Goal: Task Accomplishment & Management: Manage account settings

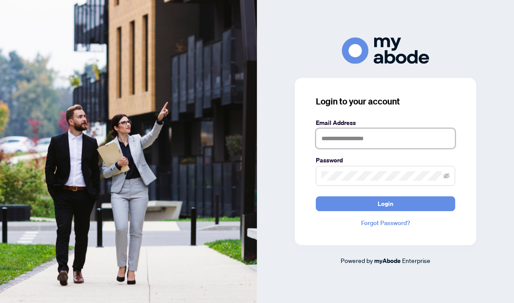
click at [393, 148] on input "text" at bounding box center [385, 138] width 139 height 20
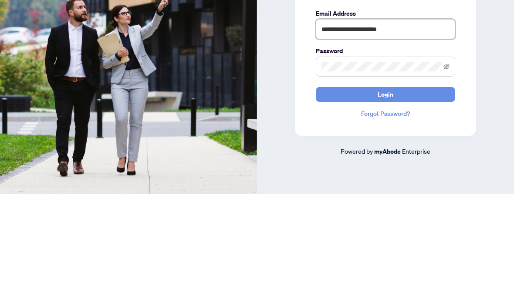
type input "**********"
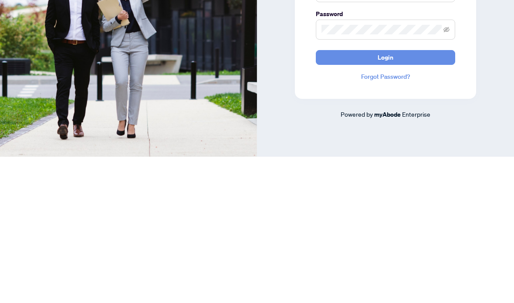
click at [395, 196] on button "Login" at bounding box center [385, 203] width 139 height 15
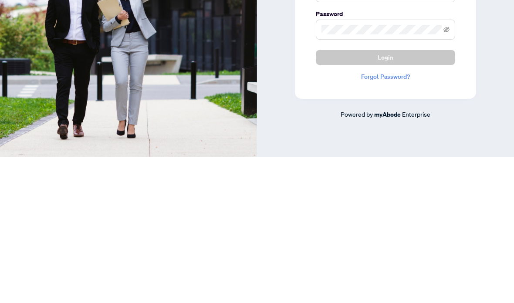
scroll to position [35, 0]
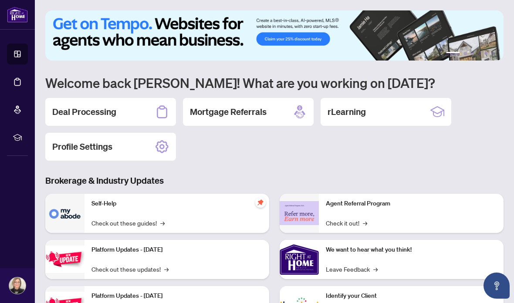
click at [127, 113] on div "Deal Processing" at bounding box center [110, 112] width 131 height 28
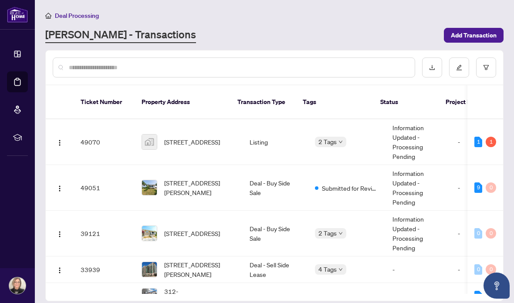
click at [338, 183] on span "Submitted for Review" at bounding box center [350, 188] width 57 height 10
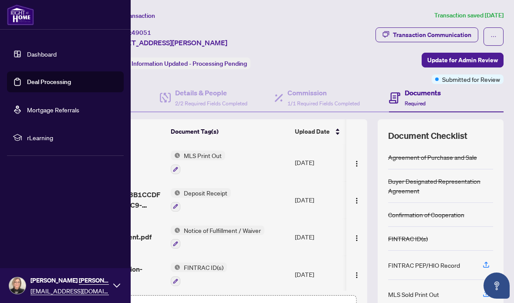
click at [42, 55] on link "Dashboard" at bounding box center [42, 54] width 30 height 8
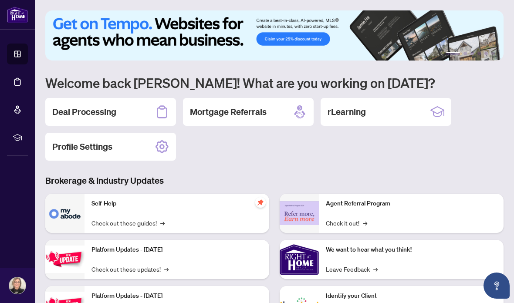
click at [145, 108] on div "Deal Processing" at bounding box center [110, 112] width 131 height 28
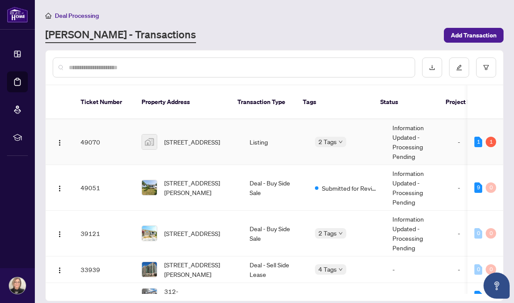
click at [481, 137] on div "1" at bounding box center [478, 142] width 8 height 10
click at [209, 137] on span "[STREET_ADDRESS]" at bounding box center [192, 142] width 56 height 10
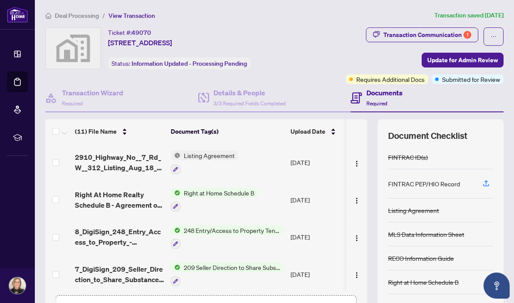
click at [448, 32] on div "Transaction Communication 1" at bounding box center [427, 35] width 88 height 14
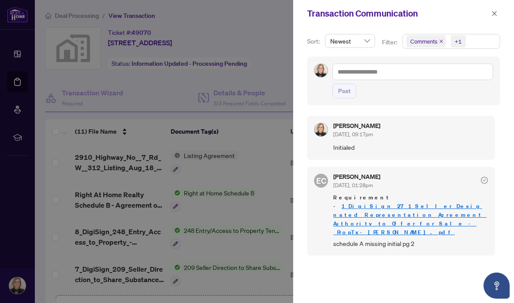
click at [492, 16] on icon "close" at bounding box center [494, 13] width 6 height 6
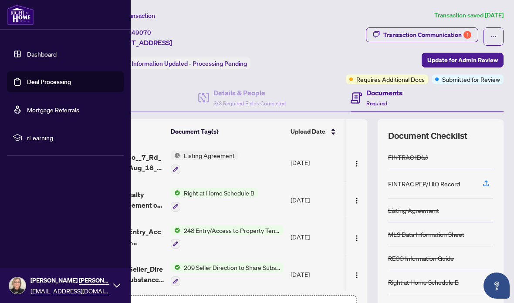
click at [34, 55] on link "Dashboard" at bounding box center [42, 54] width 30 height 8
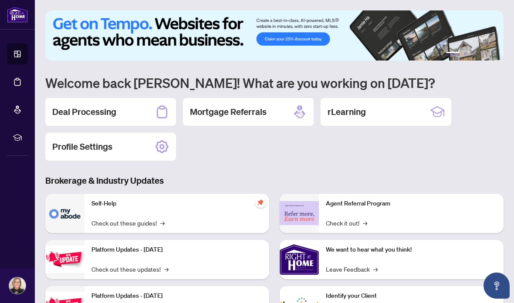
click at [152, 113] on div "Deal Processing" at bounding box center [110, 112] width 131 height 28
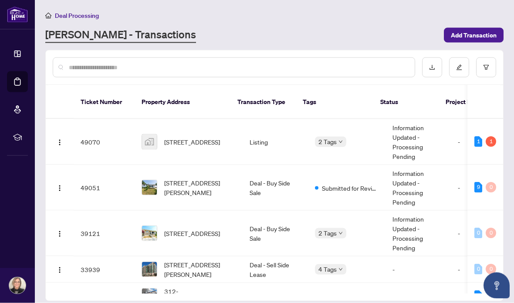
scroll to position [35, 0]
click at [321, 137] on span "2 Tags" at bounding box center [327, 142] width 18 height 10
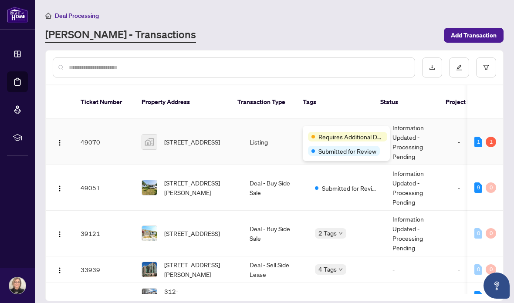
click at [451, 119] on td "-" at bounding box center [477, 142] width 52 height 46
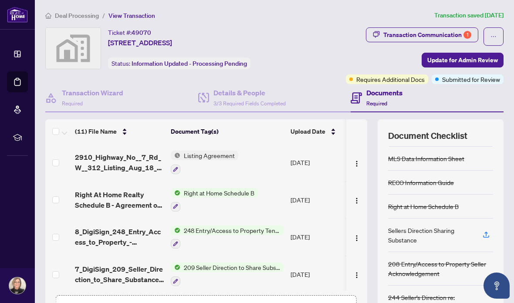
click at [465, 34] on div "1" at bounding box center [467, 35] width 8 height 8
